Goal: Submit feedback/report problem

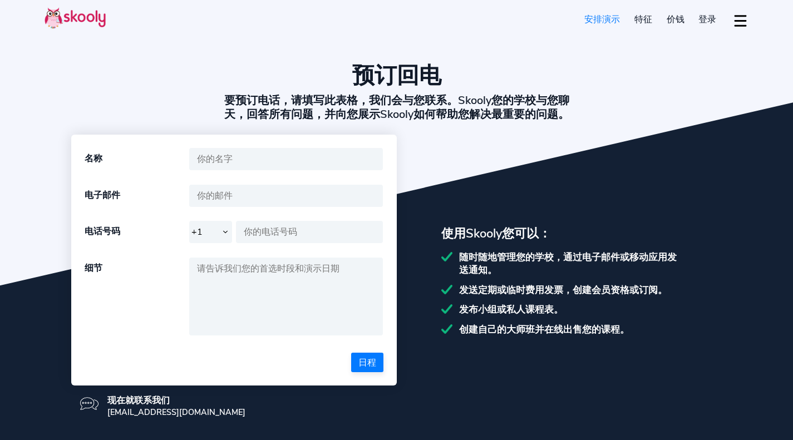
select select "zh"
select select "1"
select select "[GEOGRAPHIC_DATA]"
select select "America/New_York"
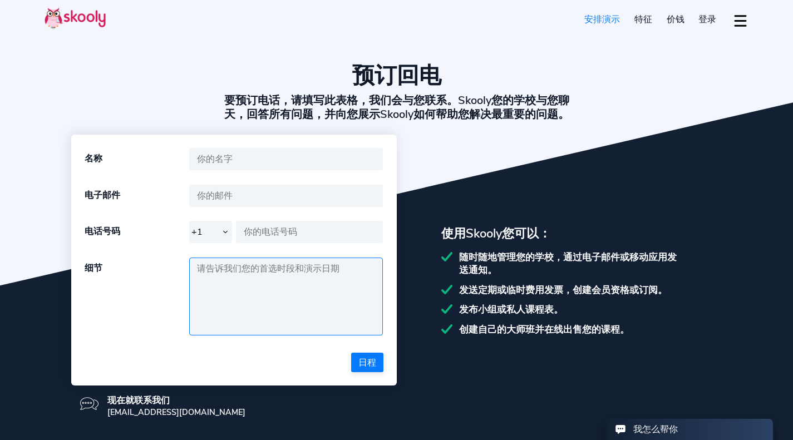
click at [323, 326] on textarea at bounding box center [286, 297] width 194 height 78
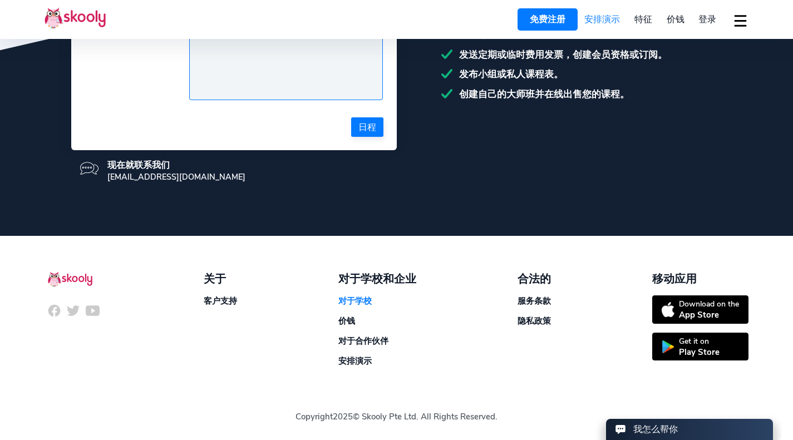
scroll to position [245, 0]
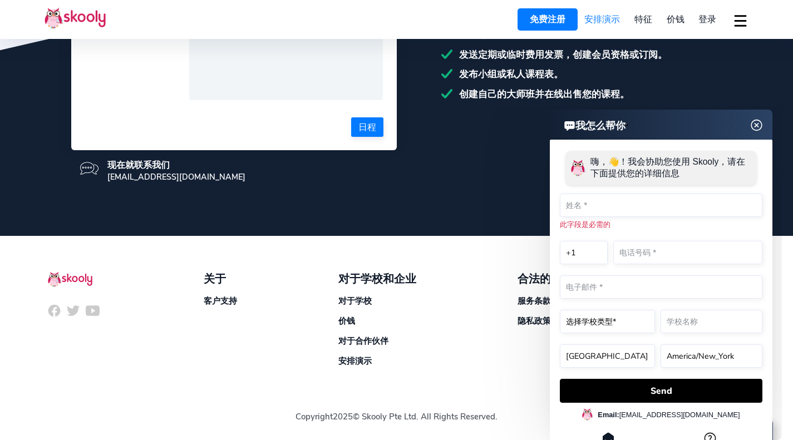
click at [760, 125] on img at bounding box center [757, 126] width 21 height 14
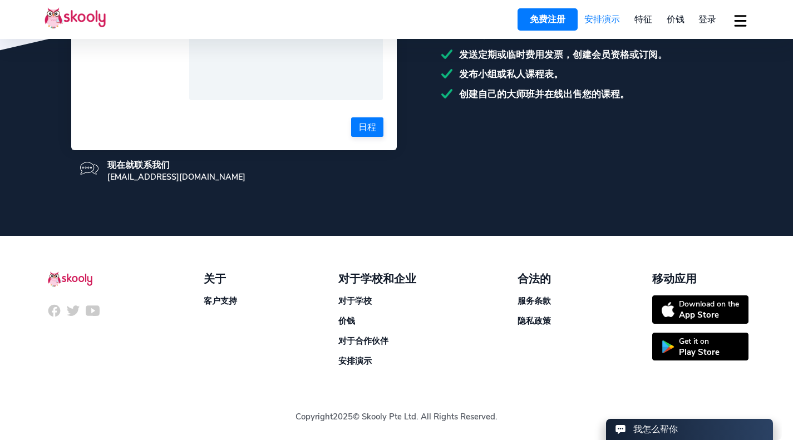
click at [710, 347] on div "Play Store" at bounding box center [699, 352] width 41 height 11
